Goal: Use online tool/utility: Utilize a website feature to perform a specific function

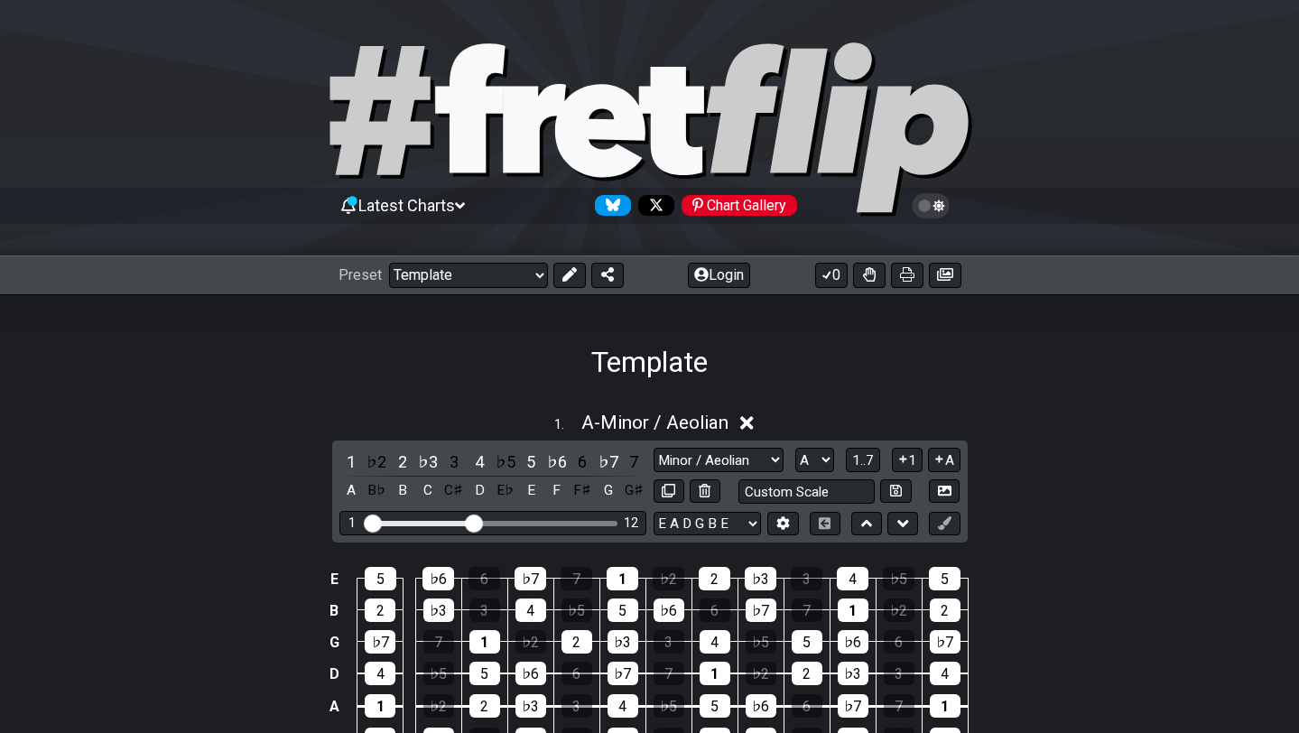
select select "/022923284010"
select select "A"
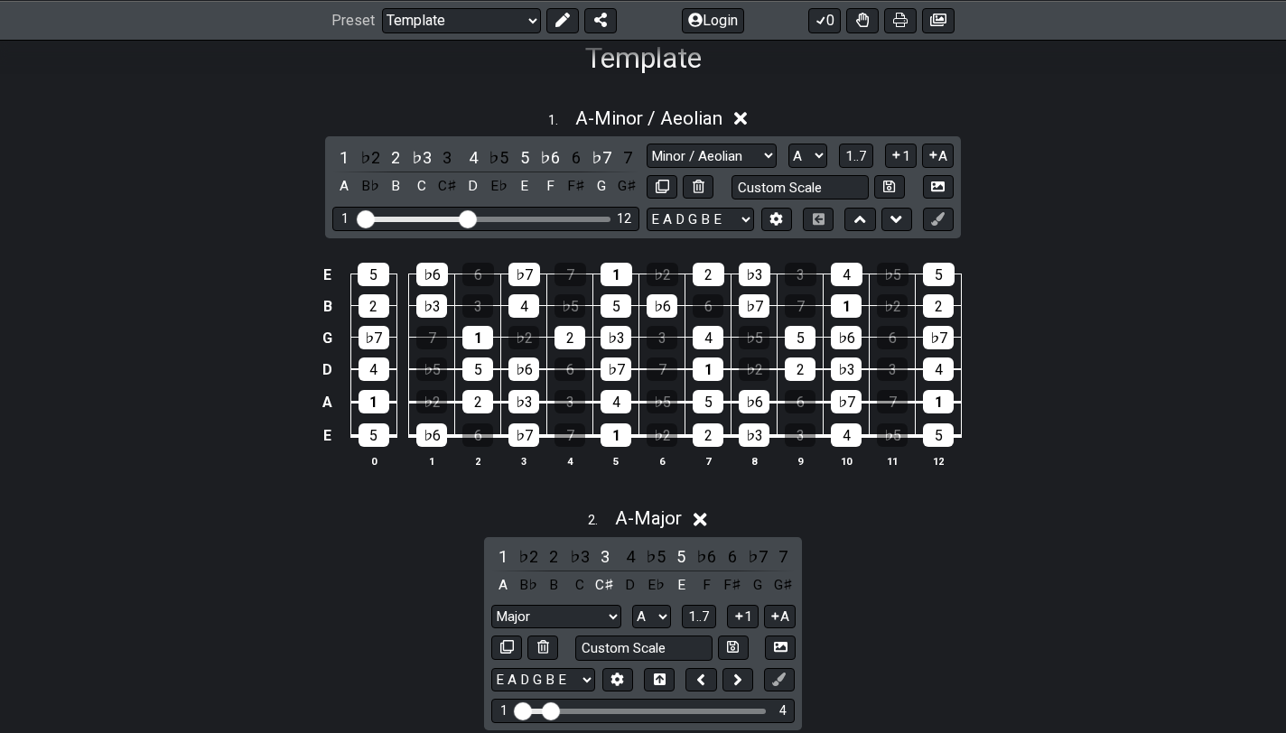
scroll to position [181, 0]
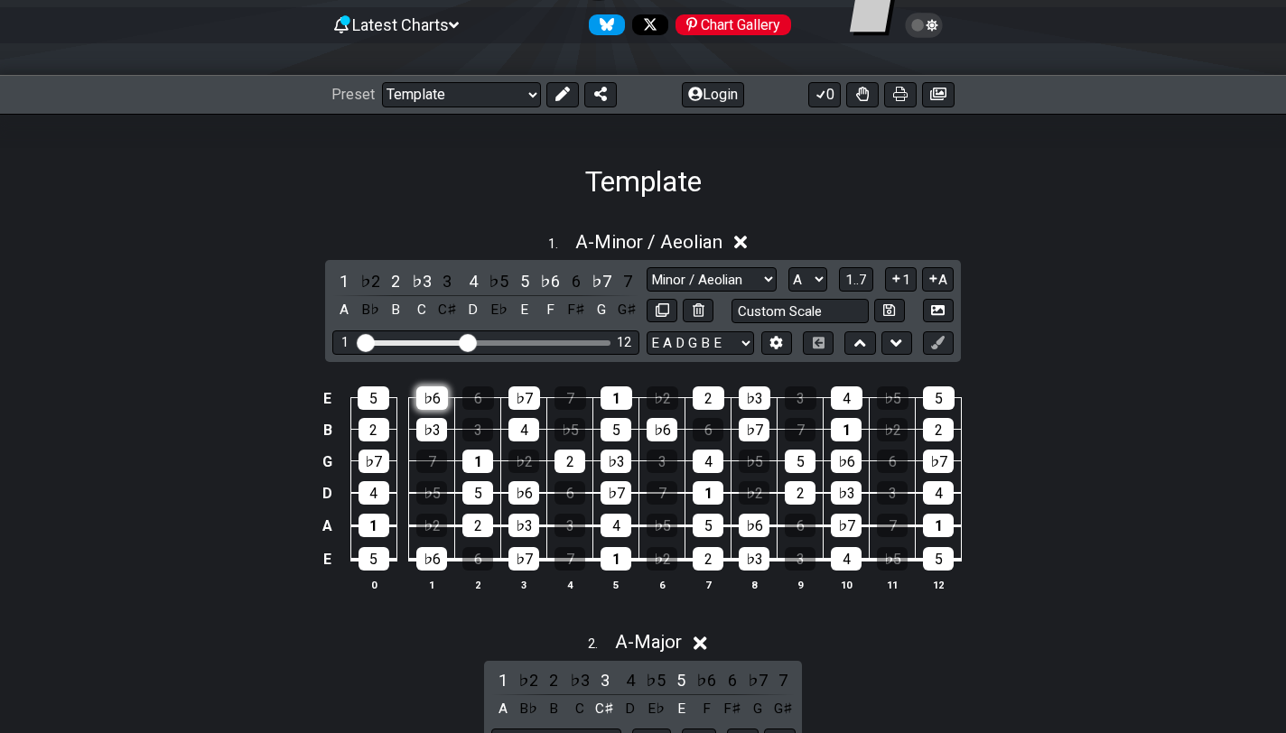
click at [435, 396] on div "♭6" at bounding box center [432, 397] width 32 height 23
click at [434, 429] on div "♭3" at bounding box center [431, 429] width 31 height 23
click at [439, 557] on div "♭6" at bounding box center [431, 558] width 31 height 23
drag, startPoint x: 477, startPoint y: 529, endPoint x: 475, endPoint y: 495, distance: 34.4
click at [477, 528] on div "2" at bounding box center [477, 525] width 31 height 23
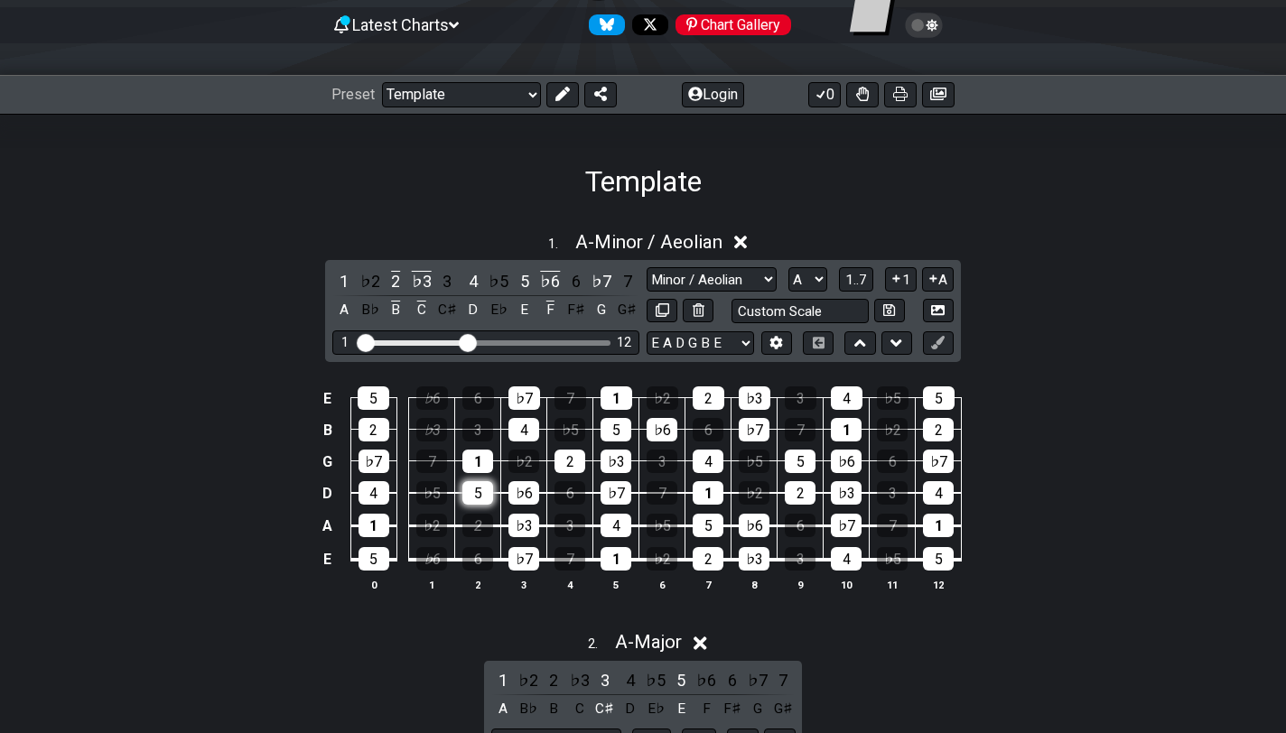
click at [474, 488] on div "5" at bounding box center [477, 492] width 31 height 23
drag, startPoint x: 475, startPoint y: 460, endPoint x: 488, endPoint y: 446, distance: 18.5
click at [475, 459] on div "1" at bounding box center [477, 461] width 31 height 23
click at [522, 426] on div "4" at bounding box center [523, 429] width 31 height 23
click at [525, 396] on div "♭7" at bounding box center [524, 397] width 32 height 23
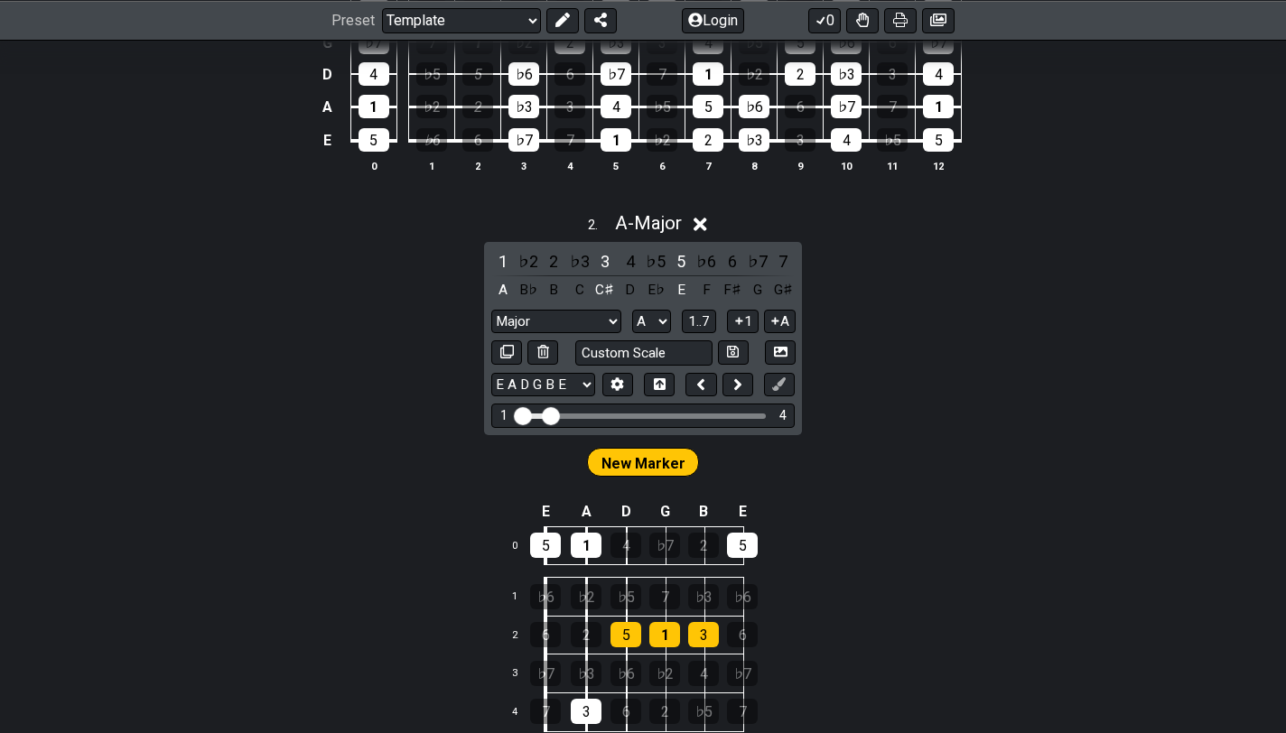
scroll to position [836, 0]
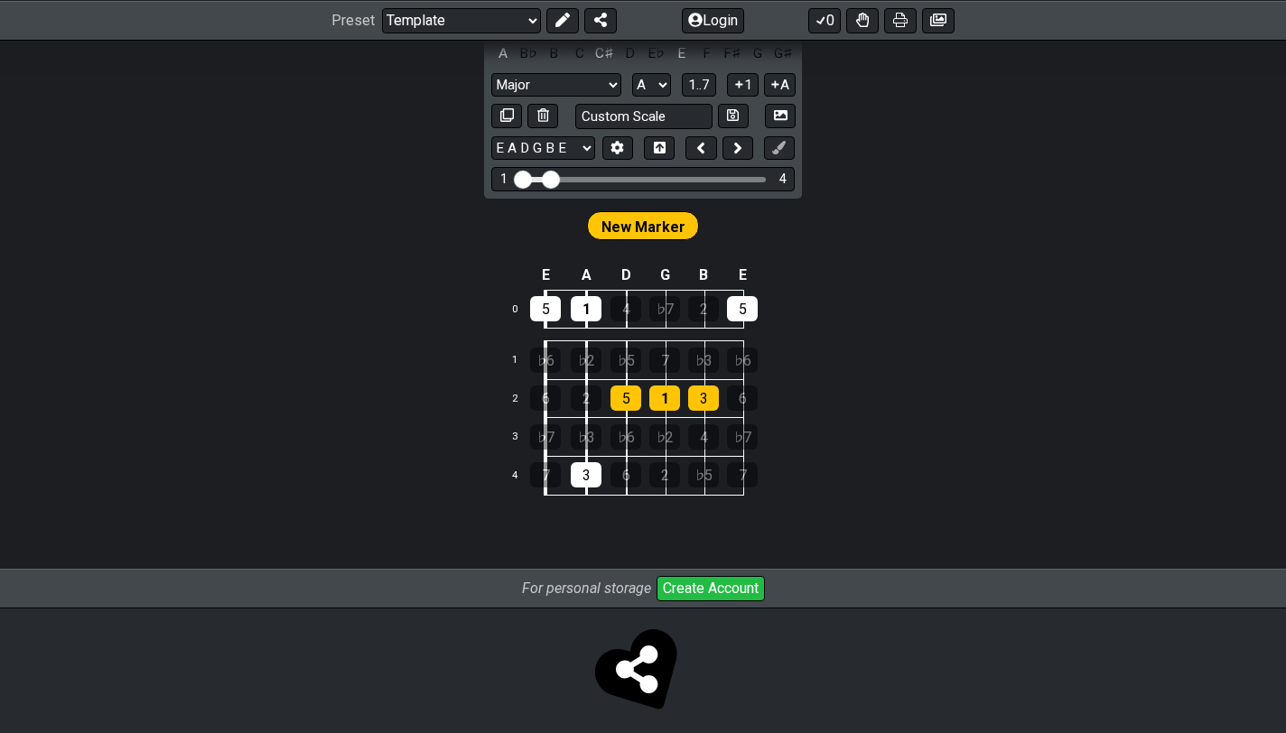
click at [677, 592] on button "Create Account" at bounding box center [710, 588] width 108 height 25
